Goal: Navigation & Orientation: Find specific page/section

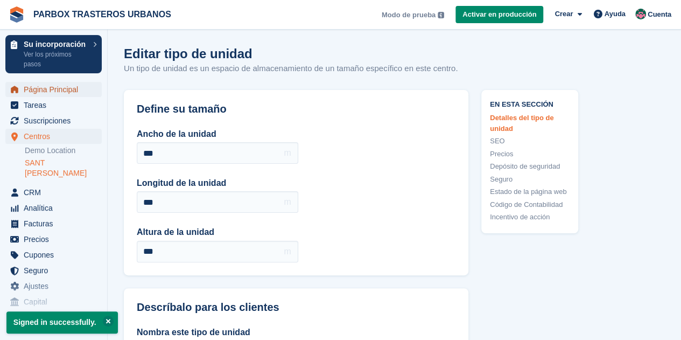
click at [43, 92] on span "Página Principal" at bounding box center [56, 89] width 65 height 15
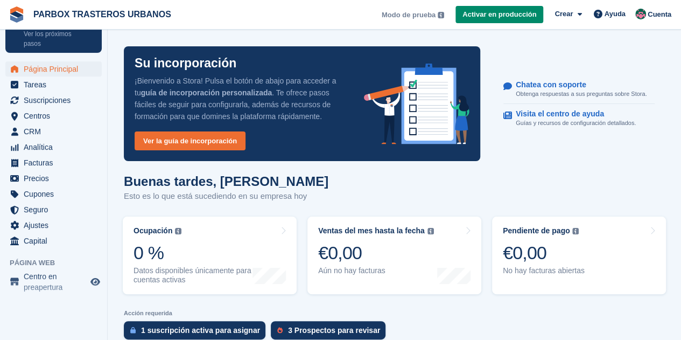
scroll to position [31, 0]
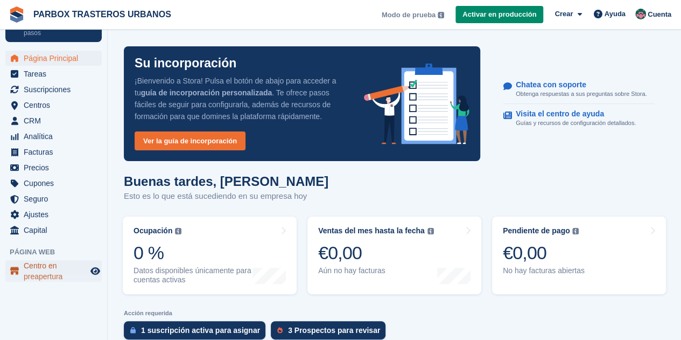
click at [46, 277] on span "Centro en preapertura" at bounding box center [56, 271] width 65 height 22
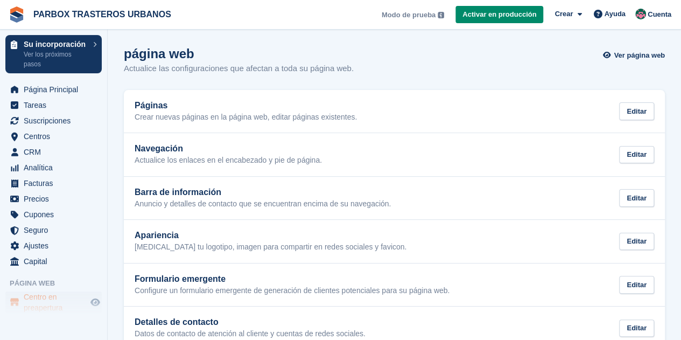
click at [418, 16] on span "Modo de prueba" at bounding box center [409, 15] width 54 height 11
click at [646, 54] on span "Ver página web" at bounding box center [639, 55] width 51 height 11
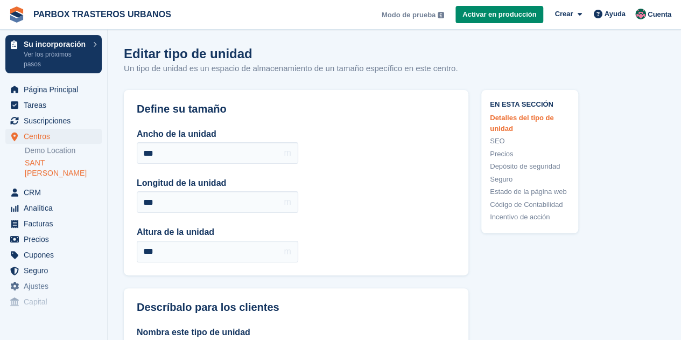
click at [42, 161] on link "SANT [PERSON_NAME]" at bounding box center [63, 168] width 77 height 20
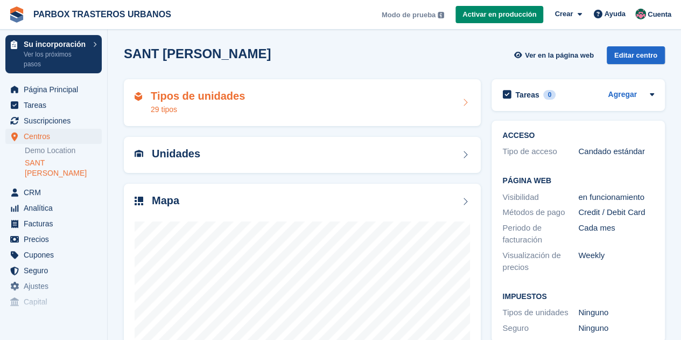
click at [192, 107] on div "29 tipos" at bounding box center [198, 109] width 94 height 11
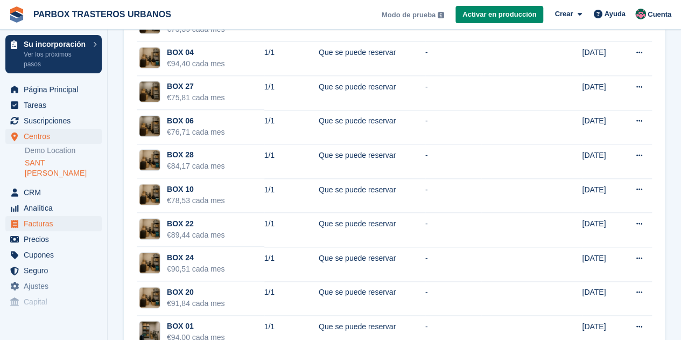
scroll to position [513, 0]
